Goal: Task Accomplishment & Management: Manage account settings

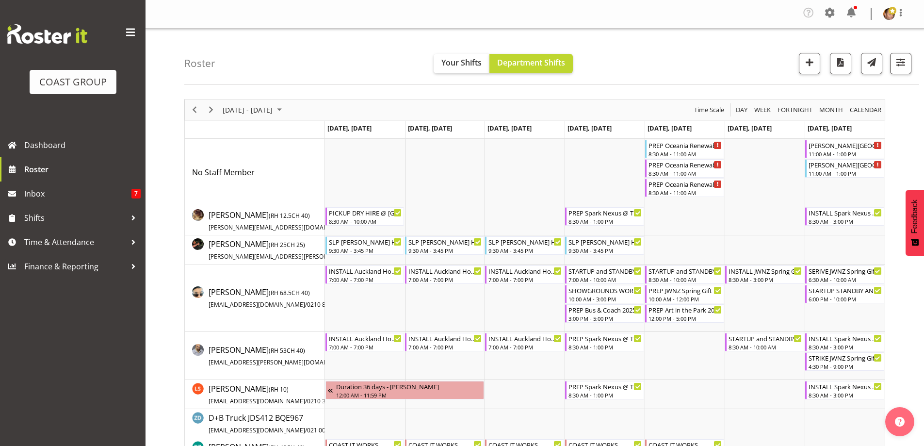
scroll to position [146, 0]
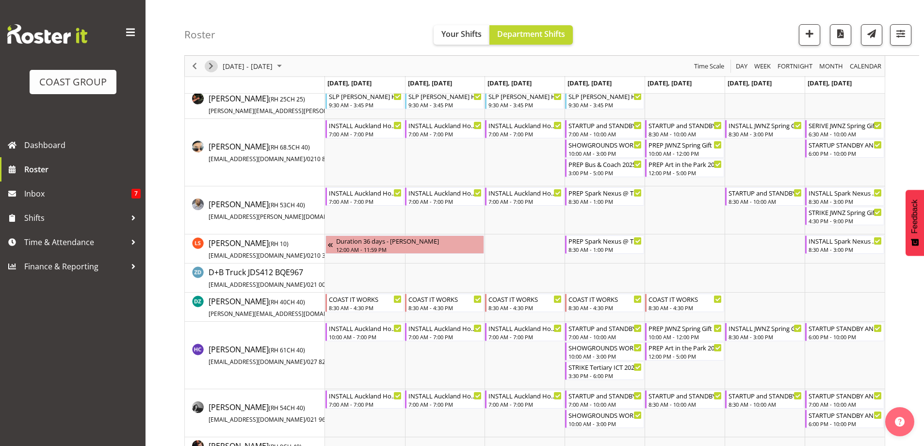
click at [211, 67] on span "Next" at bounding box center [211, 66] width 12 height 12
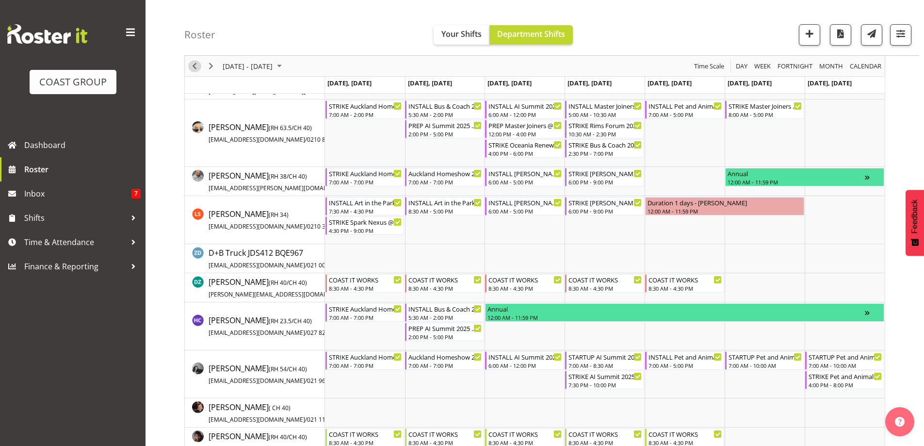
click at [193, 66] on span "Previous" at bounding box center [195, 66] width 12 height 12
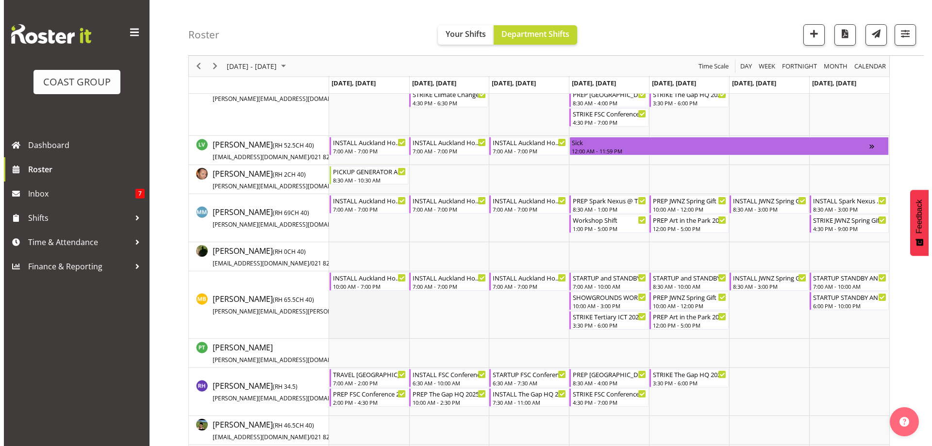
scroll to position [679, 0]
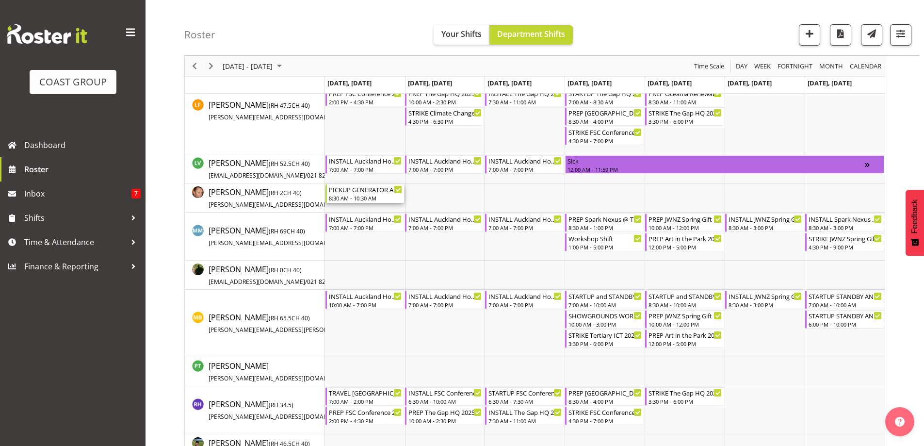
click at [370, 191] on div "PICKUP GENERATOR AND LIGHT TOWER AND DELIVER TO [PERSON_NAME] AT SHOWGROUNDS" at bounding box center [366, 189] width 74 height 10
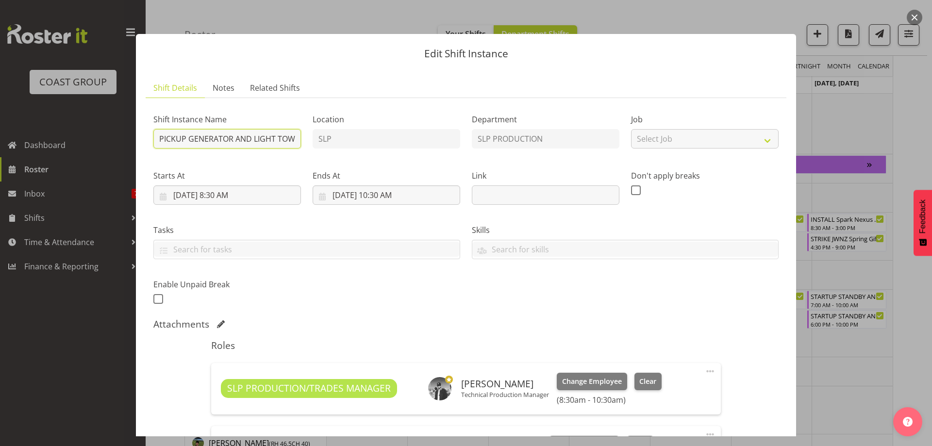
click at [296, 140] on input "PICKUP GENERATOR AND LIGHT TOWER AND DELIVER TO [PERSON_NAME] AT SHOWGROUNDS" at bounding box center [227, 138] width 148 height 19
click at [296, 141] on input "PICKUP GENERATOR AND LIGHT TOWER AND DELIVER TO [PERSON_NAME] AT SHOWGROUNDS" at bounding box center [227, 138] width 148 height 19
click at [294, 141] on input "PICKUP GENERATOR AND LIGHT TOWER AND DELIVER TO [PERSON_NAME] AT SHOWGROUNDS" at bounding box center [227, 138] width 148 height 19
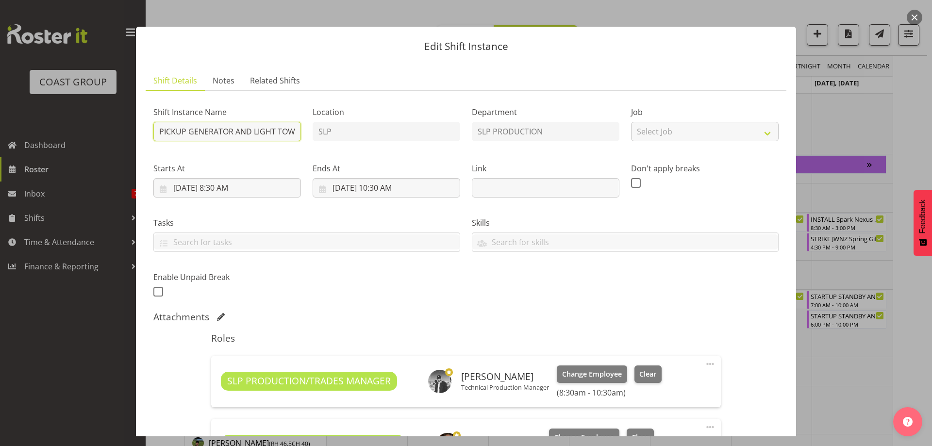
scroll to position [0, 0]
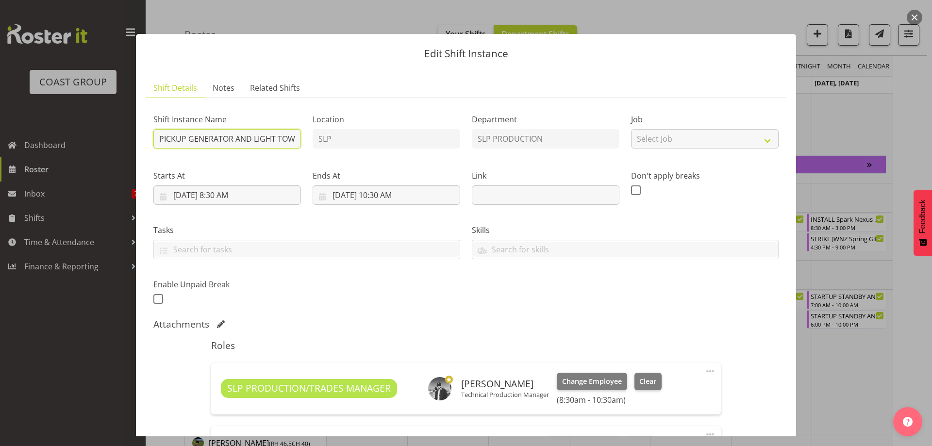
click at [295, 141] on input "PICKUP GENERATOR AND LIGHT TOWER AND DELIVER TO [PERSON_NAME] AT SHOWGROUNDS" at bounding box center [227, 138] width 148 height 19
click at [298, 139] on input "PICKUP GENERATOR AND LIGHT TOWER AND DELIVER TO [PERSON_NAME] AT SHOWGROUNDS" at bounding box center [227, 138] width 148 height 19
click at [294, 139] on input "PICKUP GENERATOR AND LIGHT TOWER AND DELIVER TO [PERSON_NAME] AT SHOWGROUNDS" at bounding box center [227, 138] width 148 height 19
drag, startPoint x: 292, startPoint y: 141, endPoint x: 133, endPoint y: 123, distance: 159.2
click at [133, 123] on div "Edit Shift Instance Shift Details Notes Related Shifts Shift Instance Name PICK…" at bounding box center [465, 223] width 679 height 427
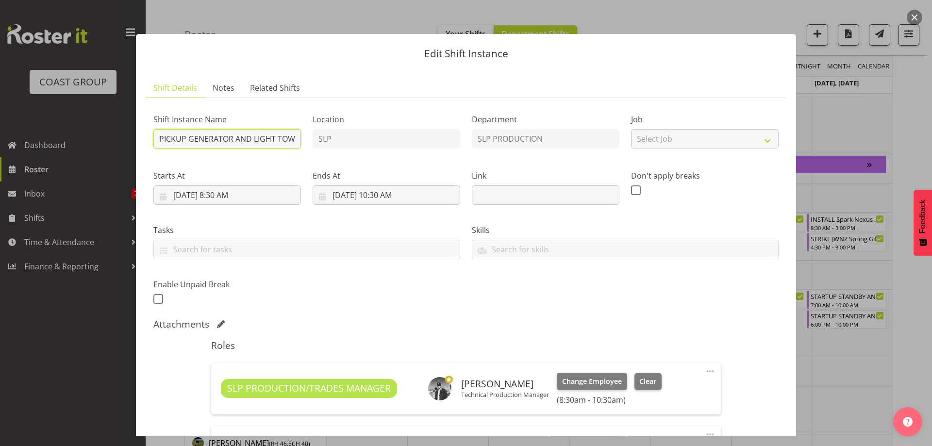
drag, startPoint x: 298, startPoint y: 137, endPoint x: 291, endPoint y: 137, distance: 7.3
click at [298, 137] on input "PICKUP GENERATOR AND LIGHT TOWER AND DELIVER TO [PERSON_NAME] AT SHOWGROUNDS" at bounding box center [227, 138] width 148 height 19
drag, startPoint x: 295, startPoint y: 138, endPoint x: 89, endPoint y: 104, distance: 208.5
click at [87, 107] on div "Edit Shift Instance Shift Details Notes Related Shifts Shift Instance Name PICK…" at bounding box center [466, 223] width 932 height 446
click at [294, 138] on input "PICKUP GENERATOR AND LIGHT TOWER AND DELIVER TO [PERSON_NAME] AT SHOWGROUNDS" at bounding box center [227, 138] width 148 height 19
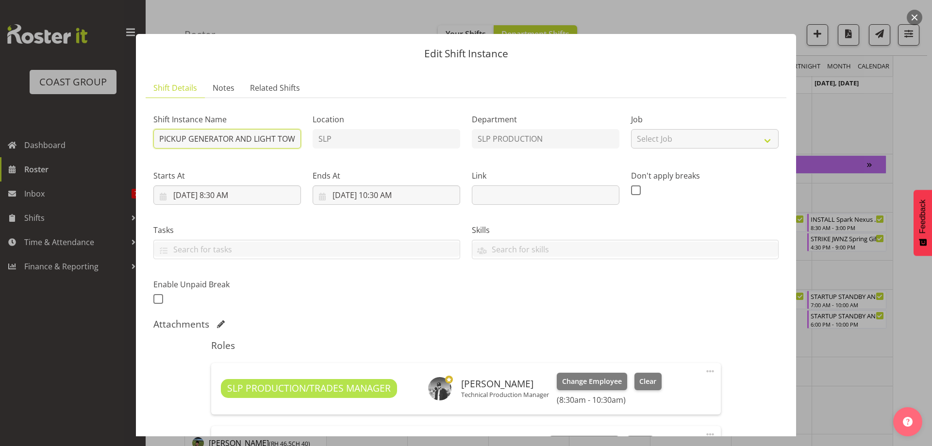
click at [295, 138] on input "PICKUP GENERATOR AND LIGHT TOWER AND DELIVER TO [PERSON_NAME] AT SHOWGROUNDS" at bounding box center [227, 138] width 148 height 19
click at [320, 139] on div "Shift Instance Name PICKUP GENERATOR AND LIGHT TOWER AND DELIVER TO [PERSON_NAM…" at bounding box center [466, 206] width 637 height 213
click at [294, 134] on input "PICKUP GENERATOR AND LIGHT TOWER AND DELIVER TO [PERSON_NAME] AT SHOWGROUNDS" at bounding box center [227, 138] width 148 height 19
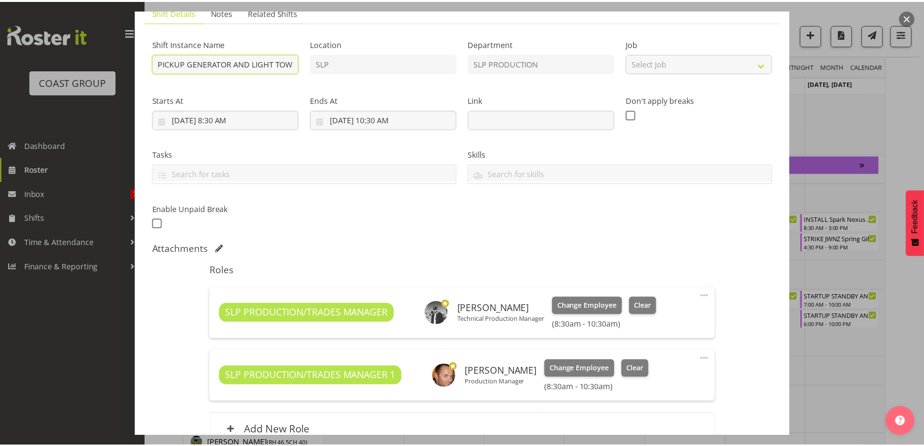
scroll to position [75, 0]
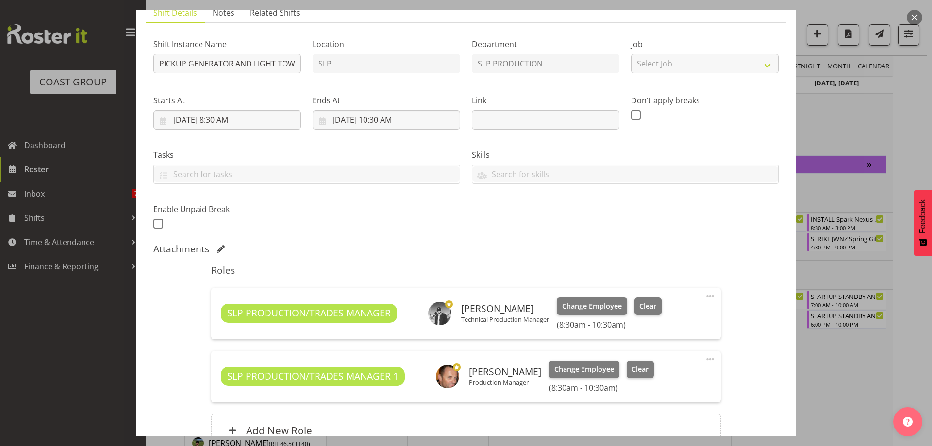
click at [43, 170] on div at bounding box center [466, 223] width 932 height 446
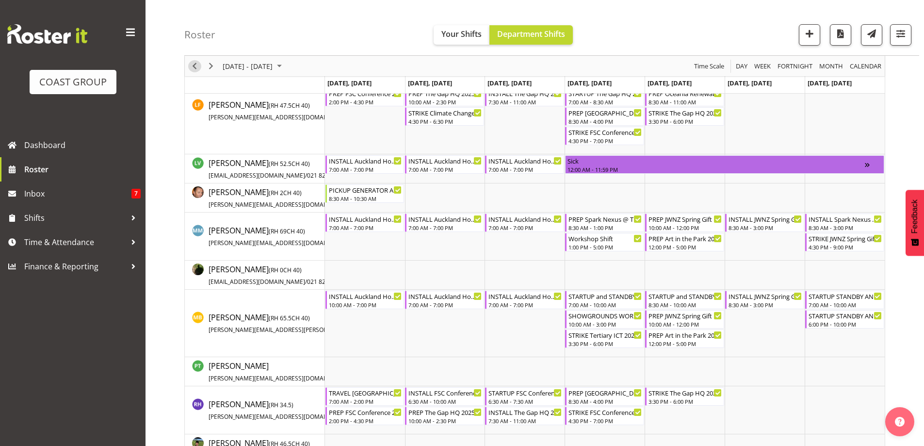
click at [195, 61] on span "Previous" at bounding box center [195, 66] width 12 height 12
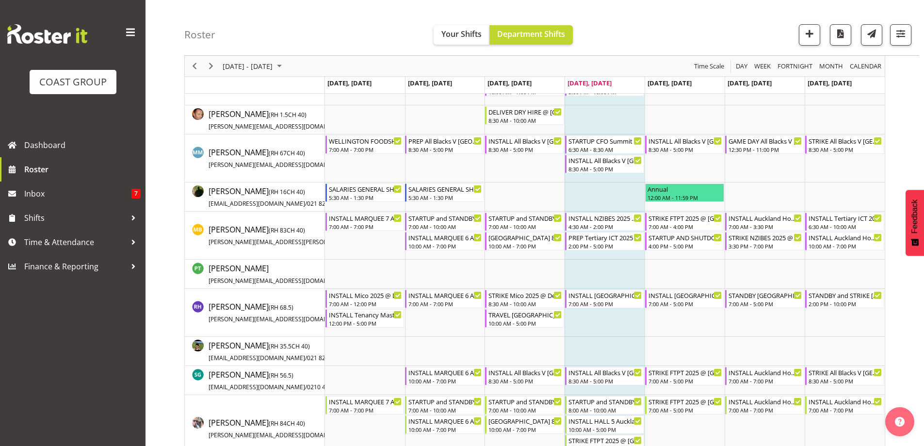
scroll to position [825, 0]
